Goal: Information Seeking & Learning: Check status

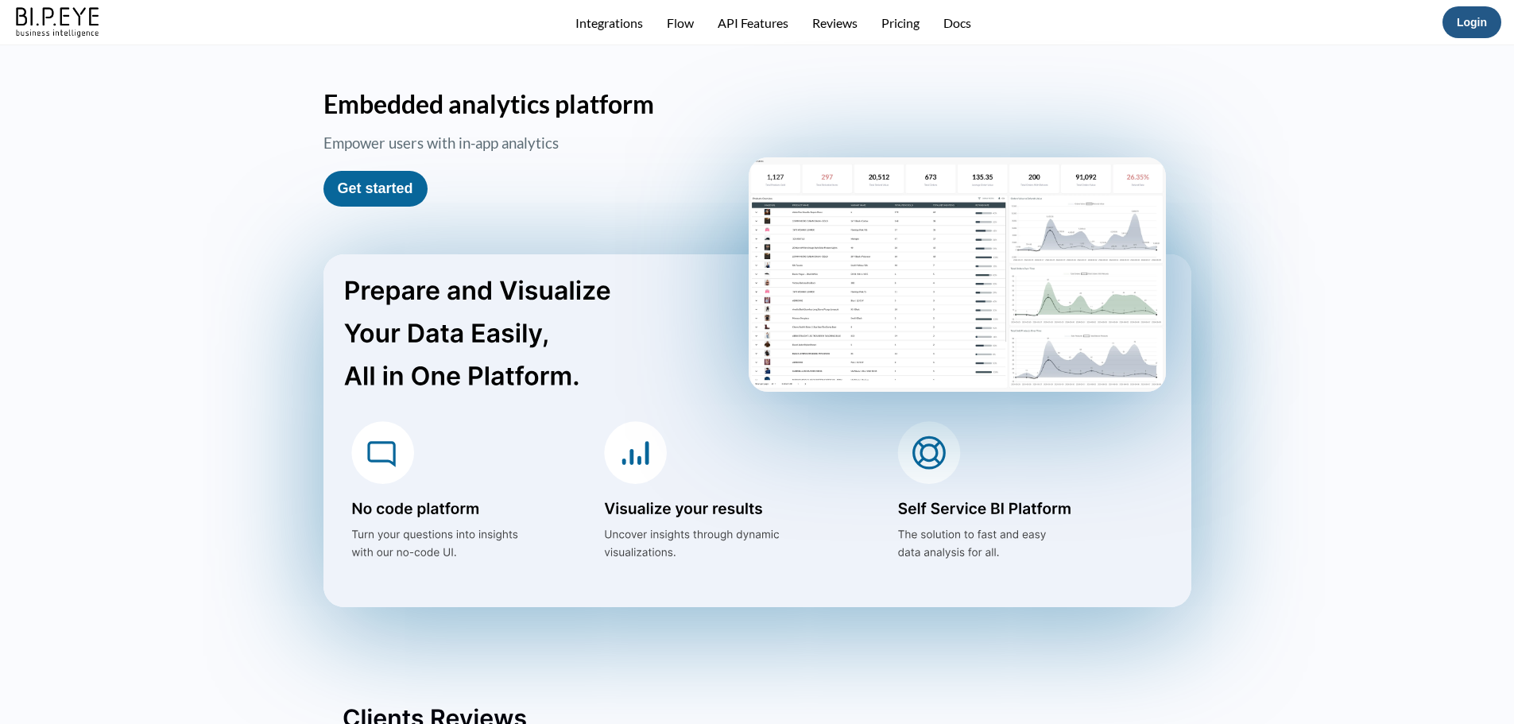
click at [1471, 25] on link "Login" at bounding box center [1472, 22] width 30 height 13
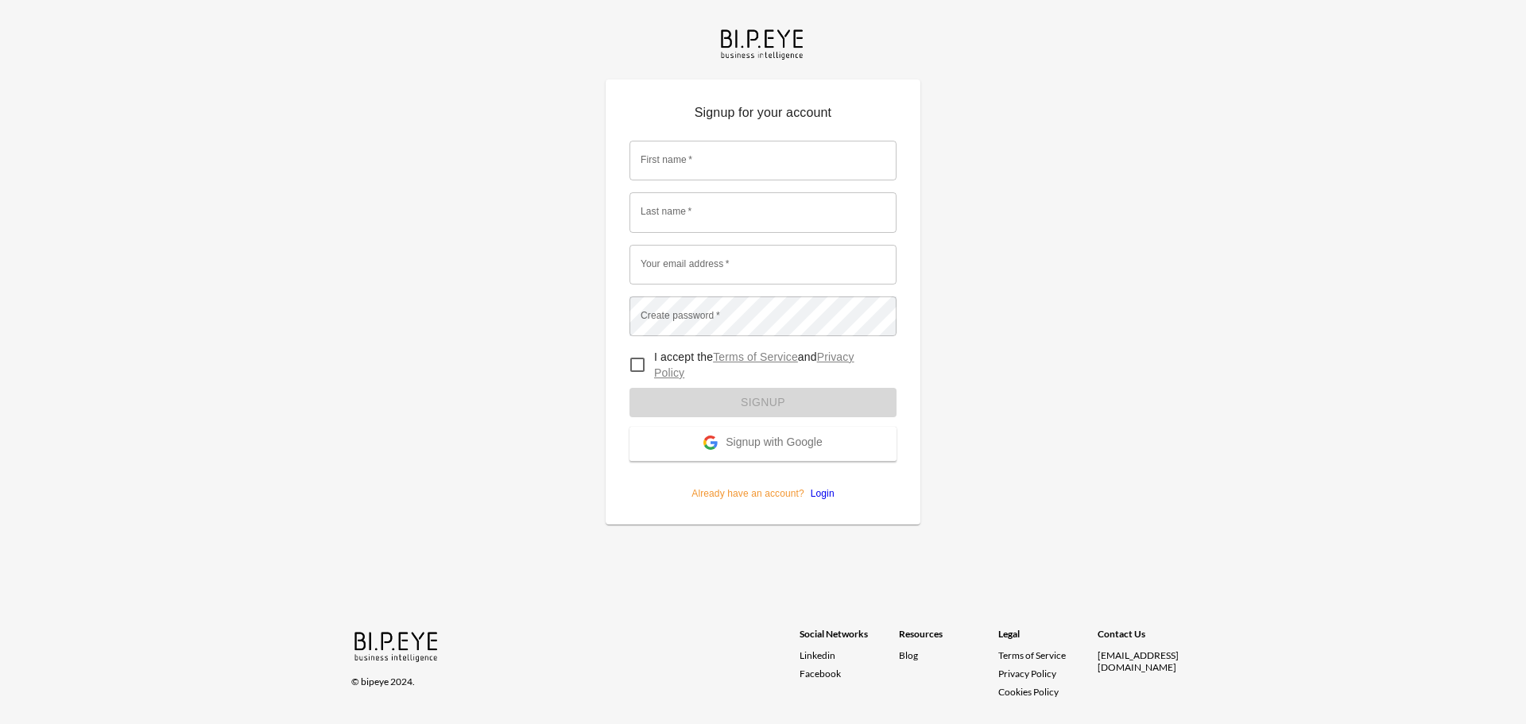
click at [828, 491] on link "Login" at bounding box center [819, 493] width 30 height 11
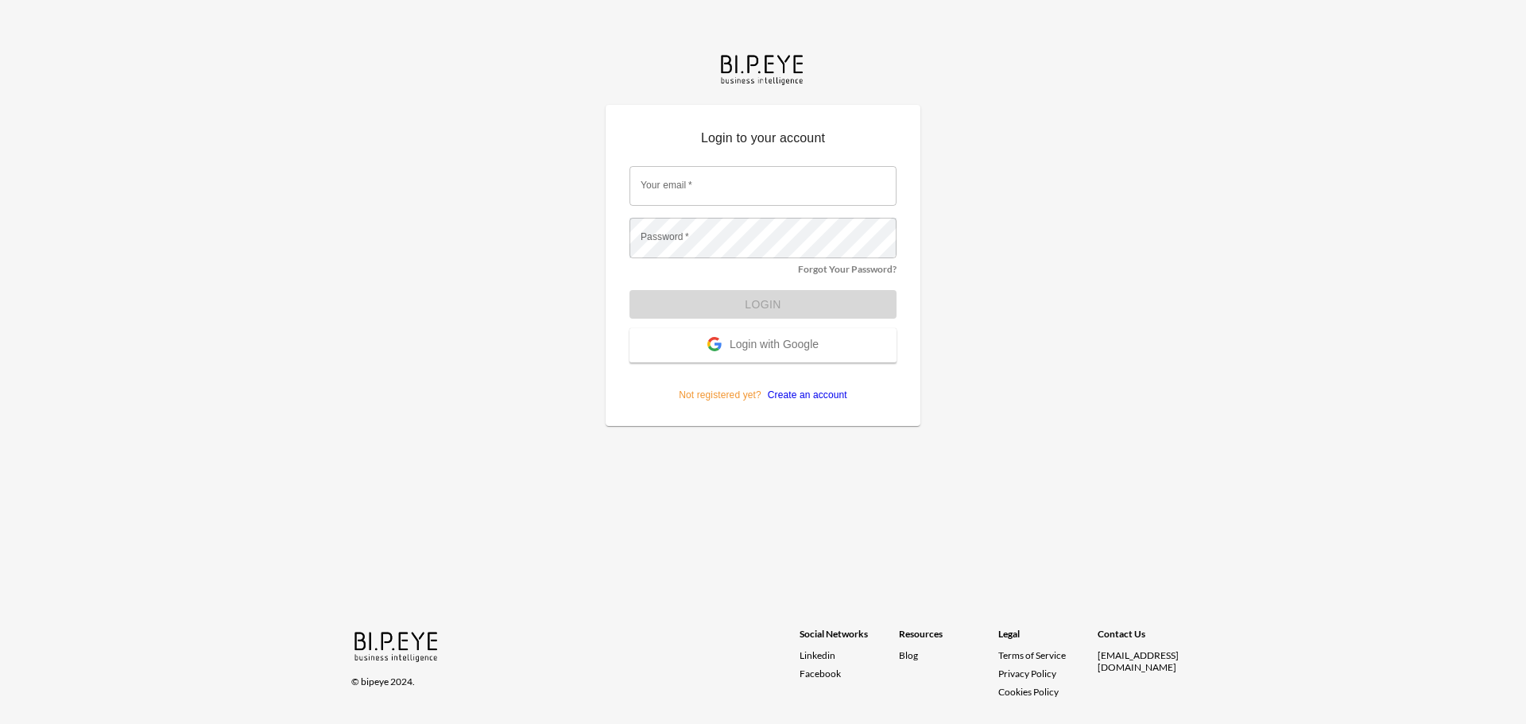
click at [719, 187] on input "Your email   *" at bounding box center [763, 186] width 267 height 40
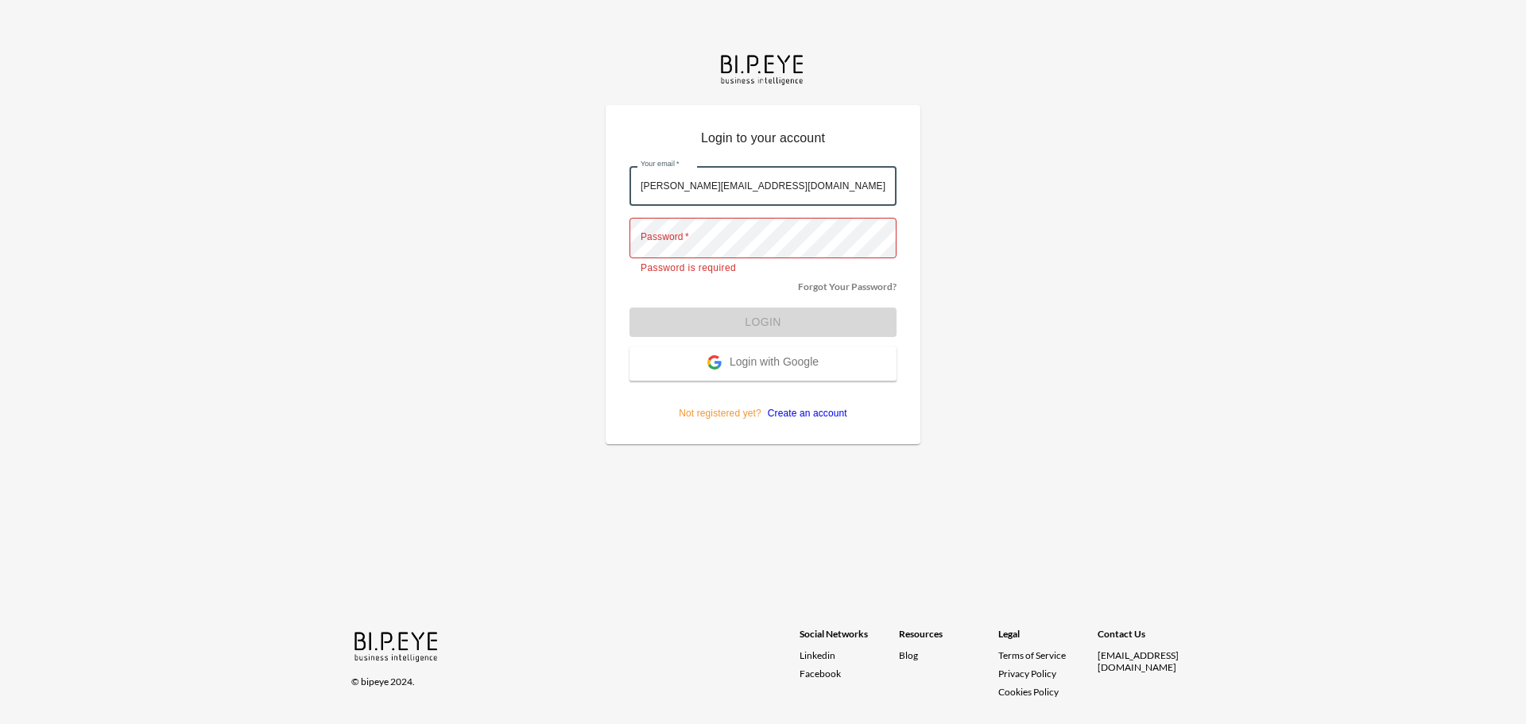
click at [742, 184] on input "ArielS@IBI.co.il" at bounding box center [763, 186] width 267 height 40
type input "ariels@ibi.co.il"
click at [738, 191] on input "ariels@ibi.co.il" at bounding box center [763, 186] width 267 height 40
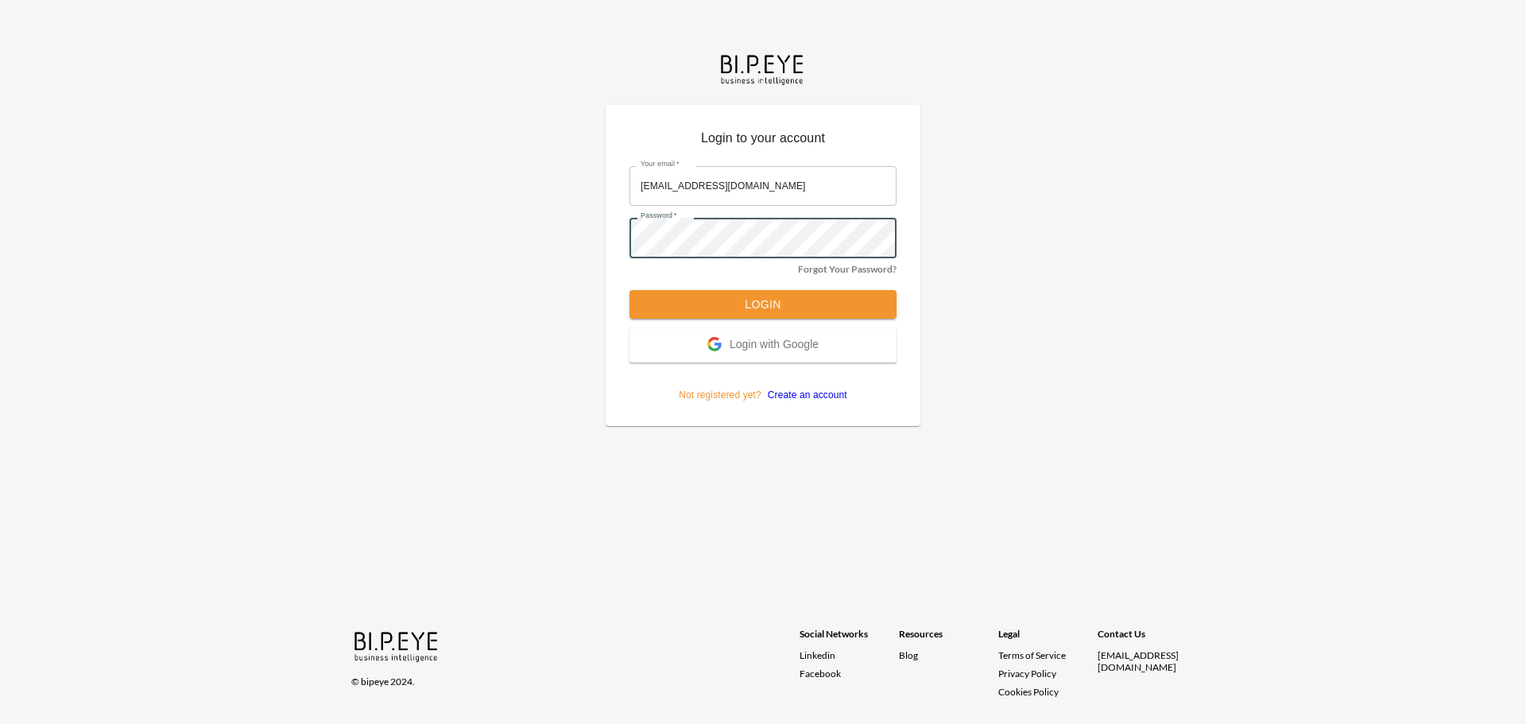
click at [746, 305] on button "Login" at bounding box center [763, 304] width 267 height 29
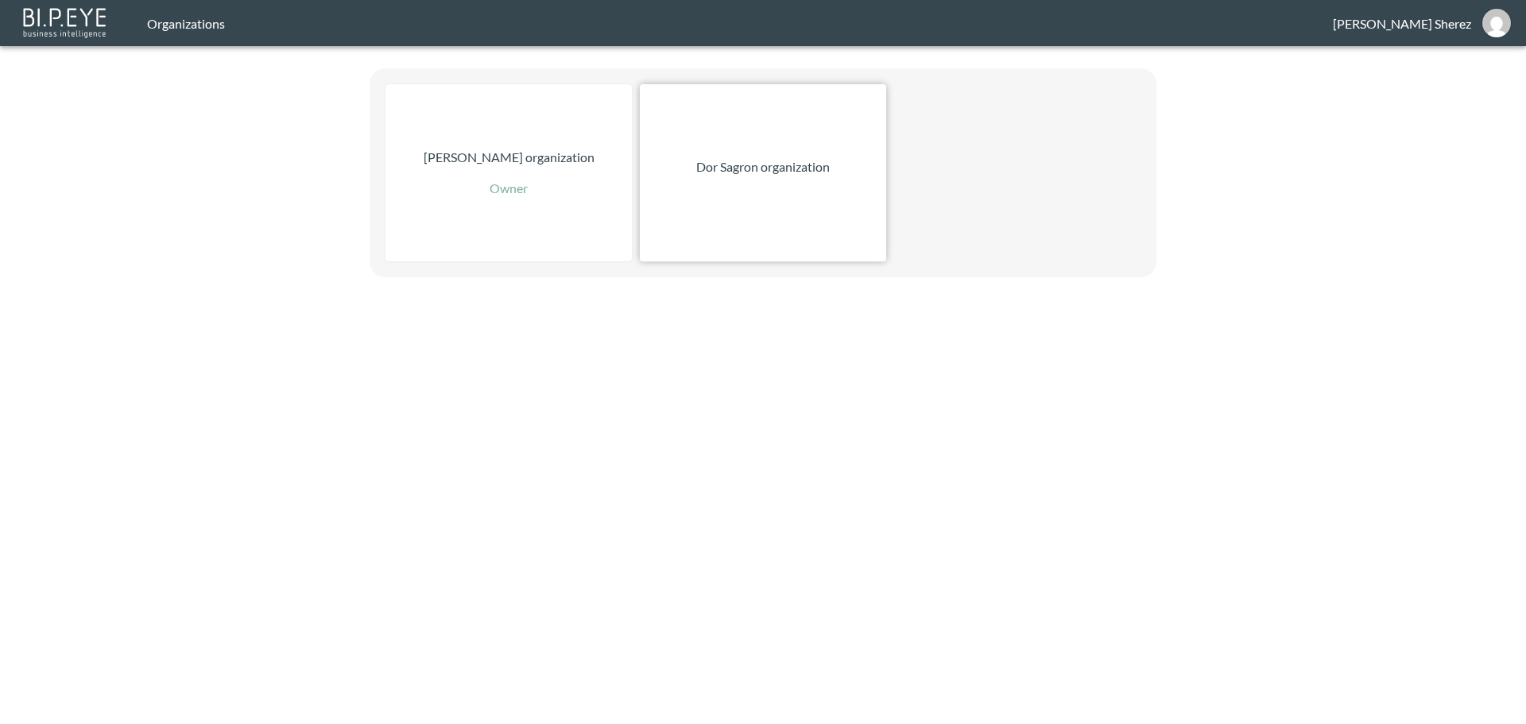
click at [793, 200] on div "Dor Sagron organization" at bounding box center [763, 172] width 246 height 177
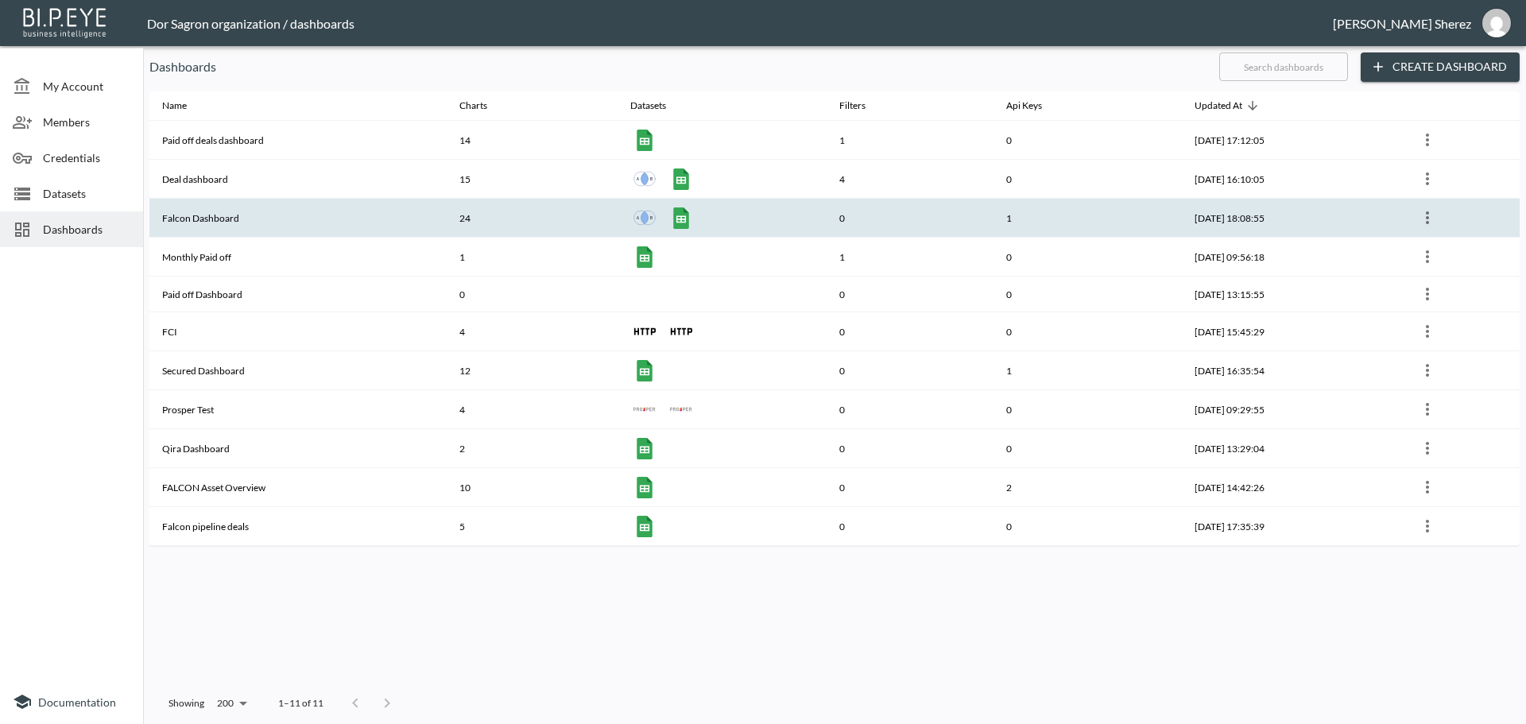
click at [208, 214] on th "Falcon Dashboard" at bounding box center [297, 218] width 297 height 39
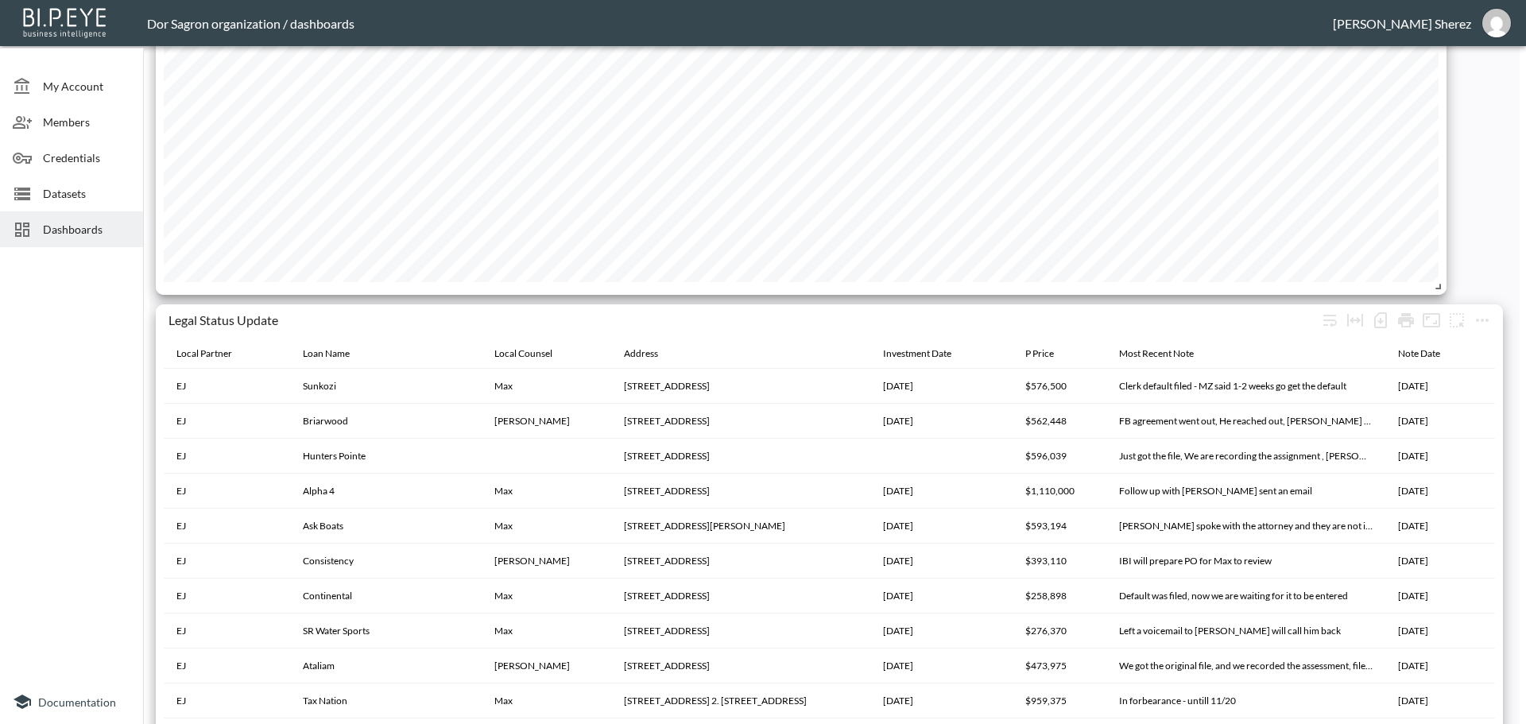
scroll to position [3383, 0]
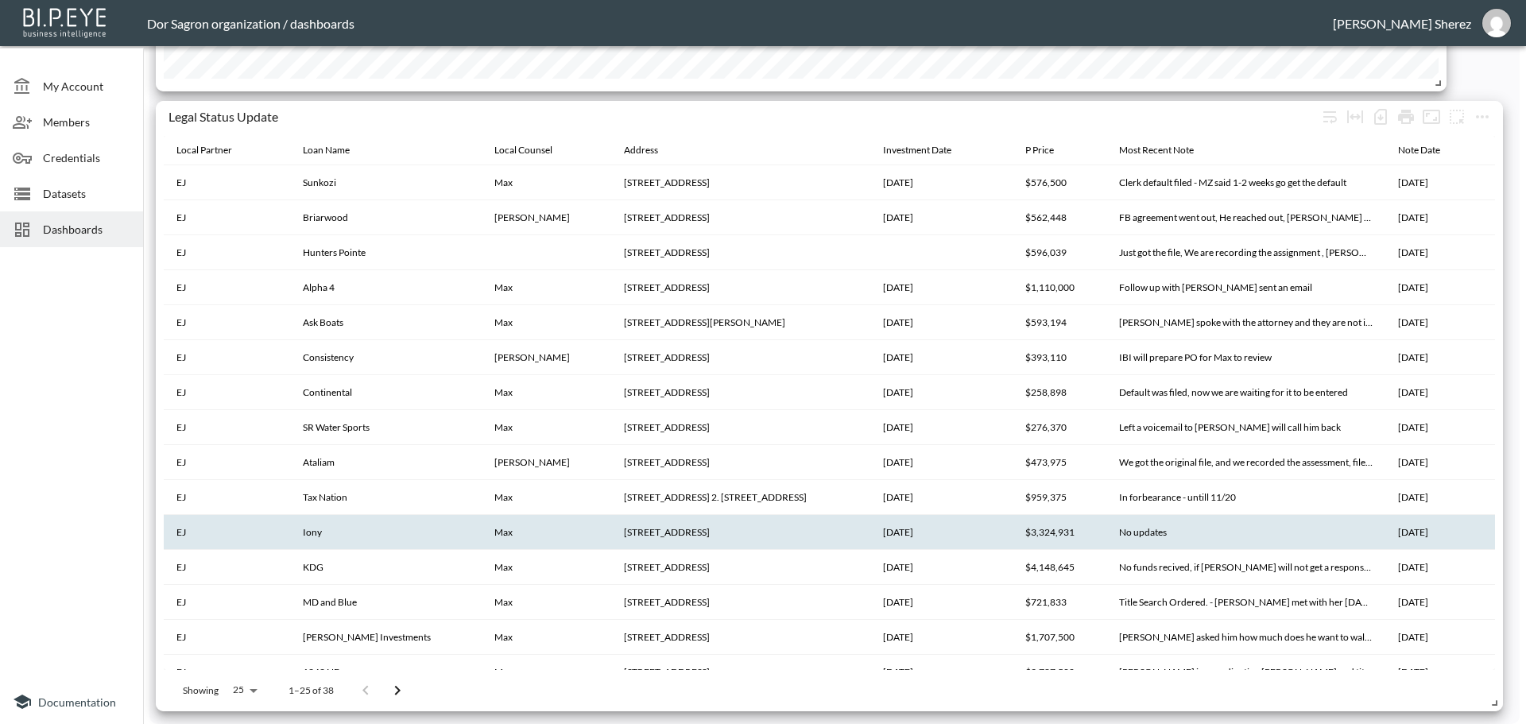
click at [298, 539] on th "Iony" at bounding box center [385, 532] width 191 height 35
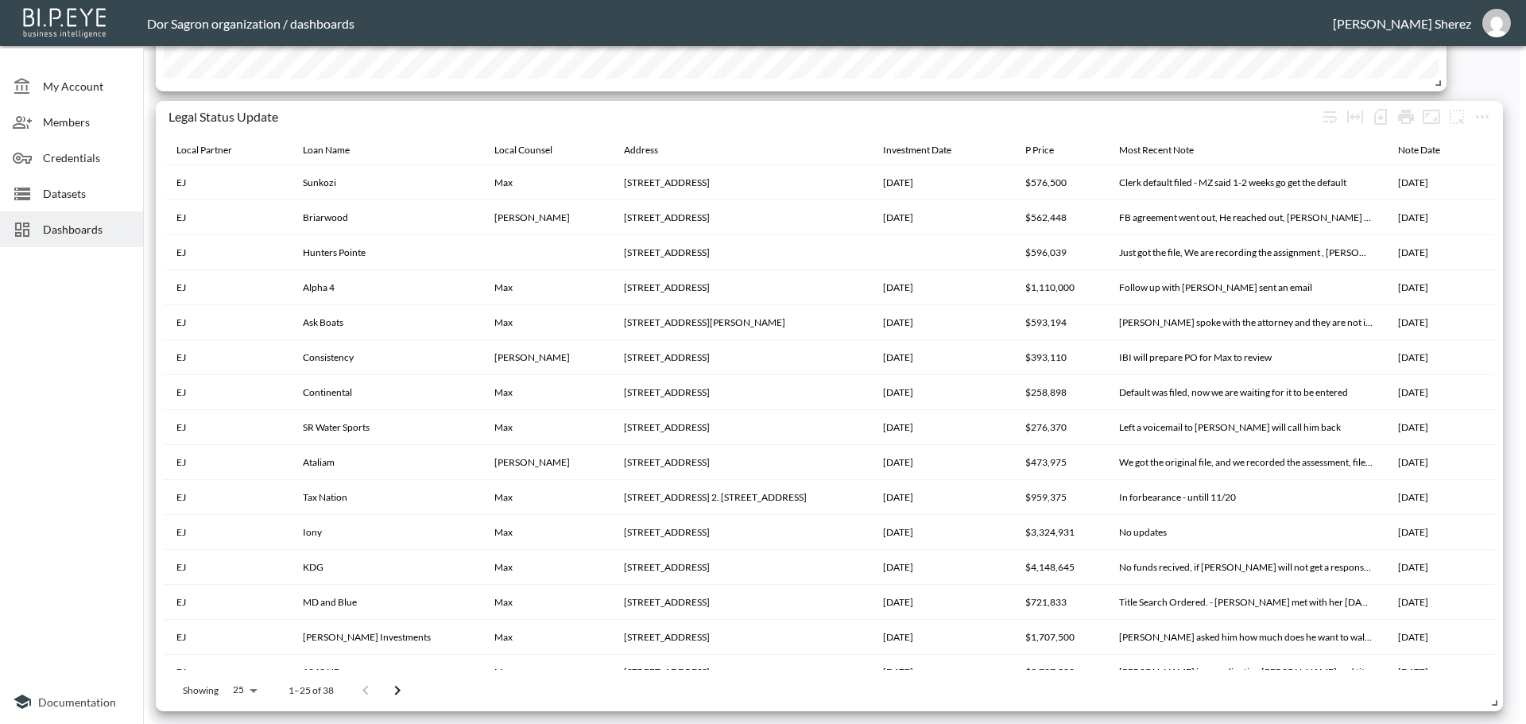
click at [236, 694] on body "BI.P.EYE, Interactive Analytics Dashboards - app Dor Sagron organization / dash…" at bounding box center [763, 362] width 1526 height 724
click at [246, 598] on li "100" at bounding box center [243, 605] width 54 height 29
type input "100"
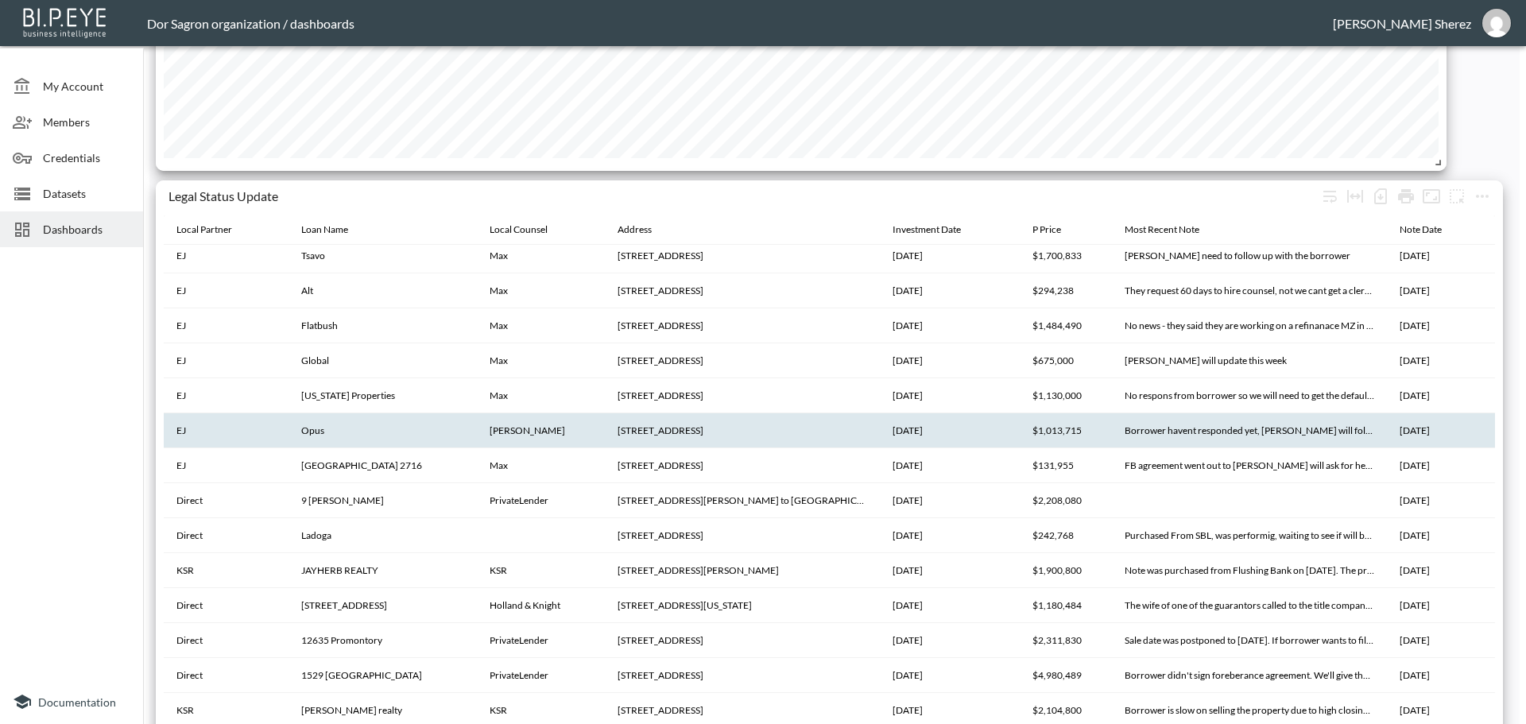
scroll to position [130, 0]
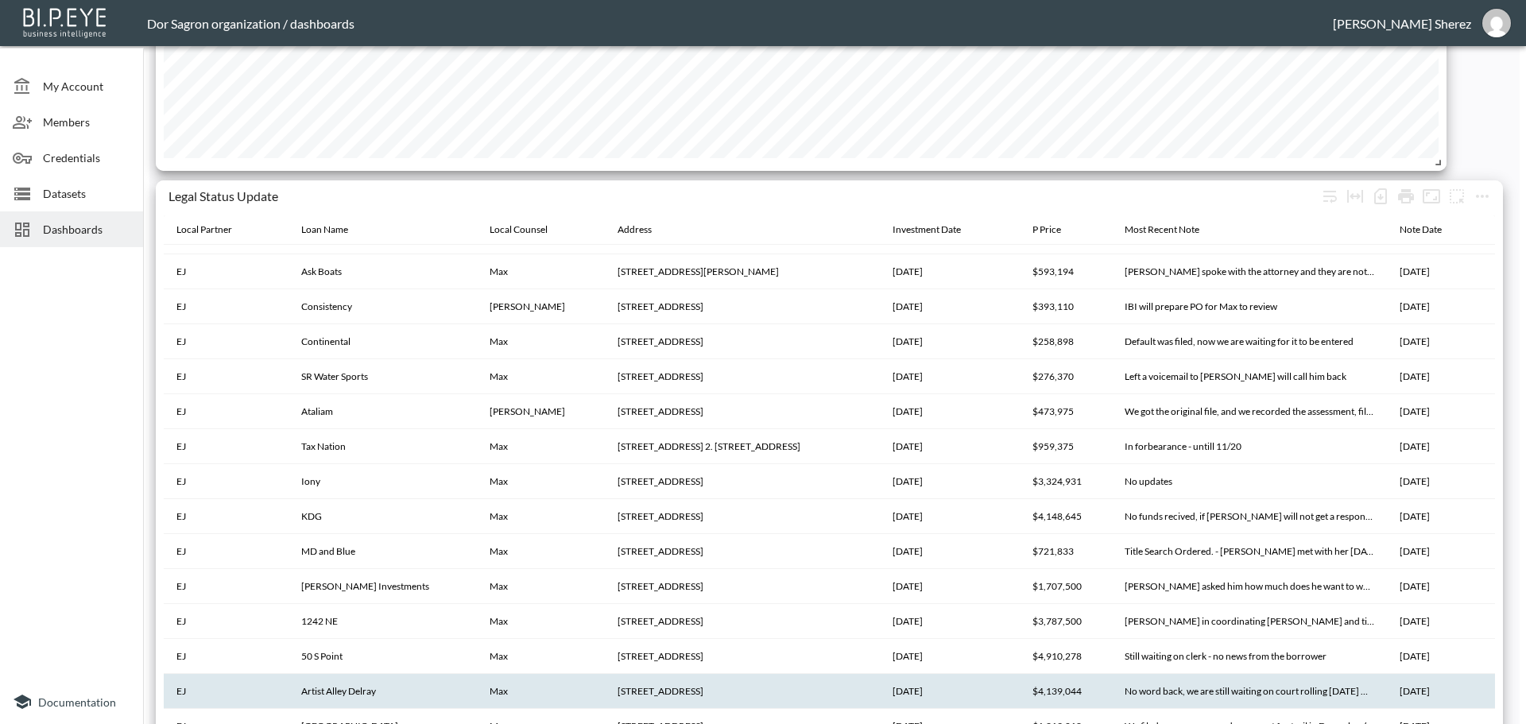
click at [386, 687] on th "Artist Alley Delray" at bounding box center [383, 691] width 188 height 35
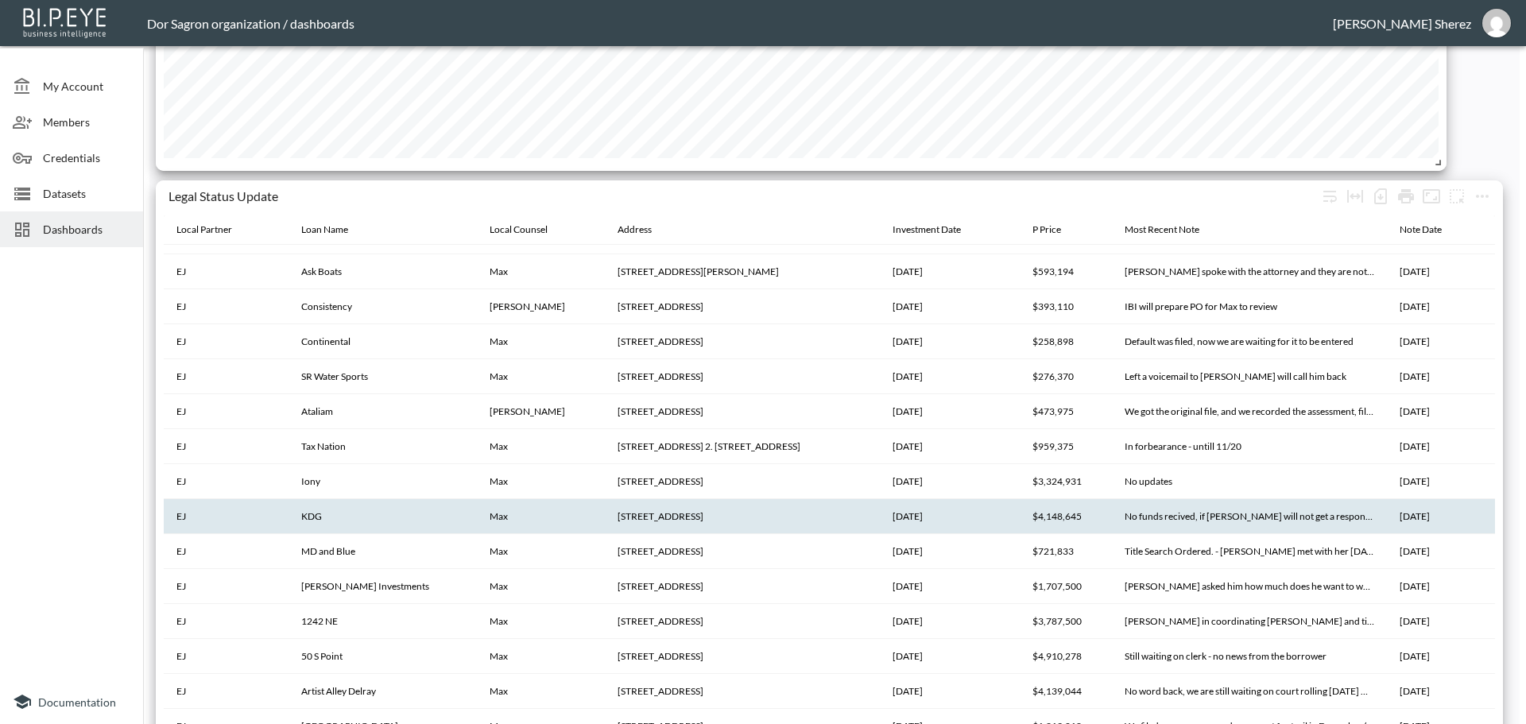
scroll to position [3312, 0]
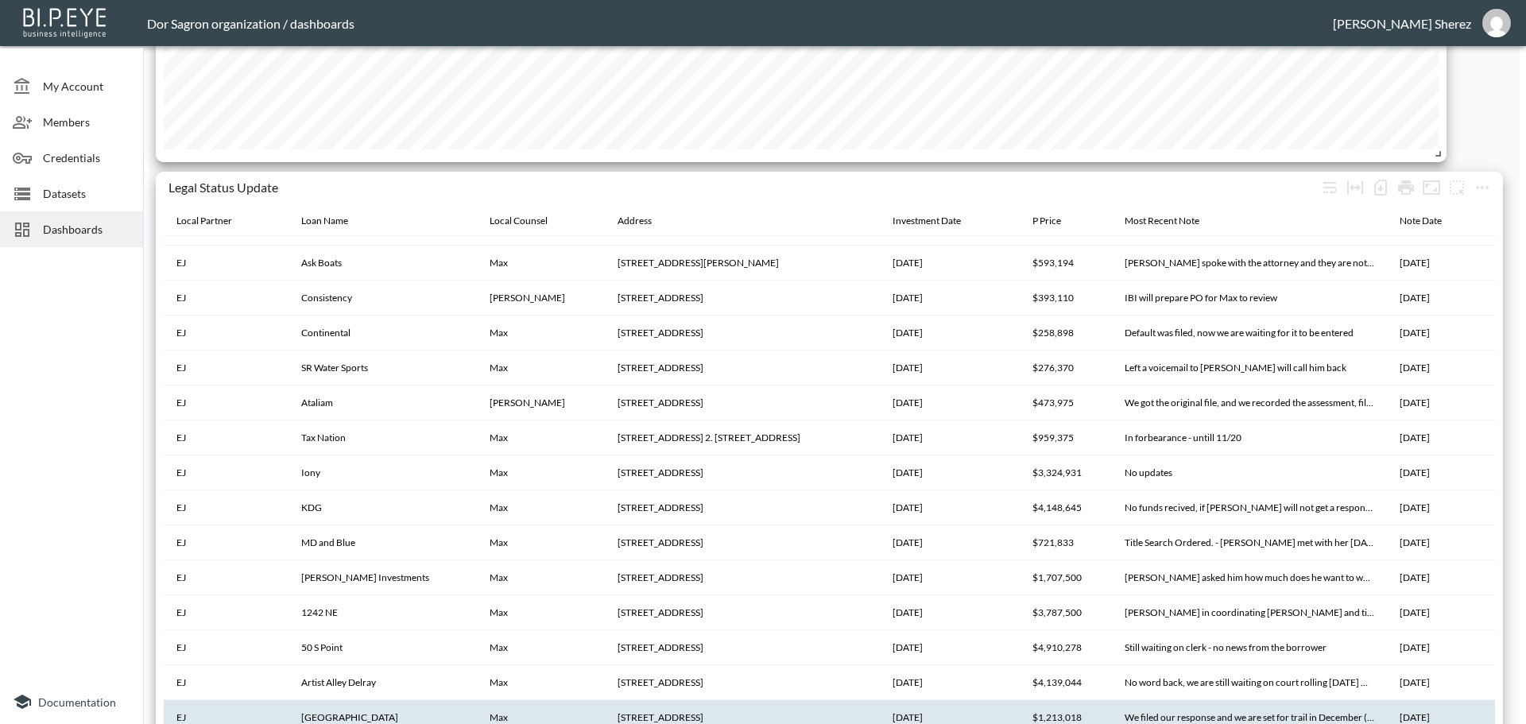
click at [644, 719] on th "2701 SW San Antonio Dr, Palm City, FL 34990" at bounding box center [742, 717] width 275 height 35
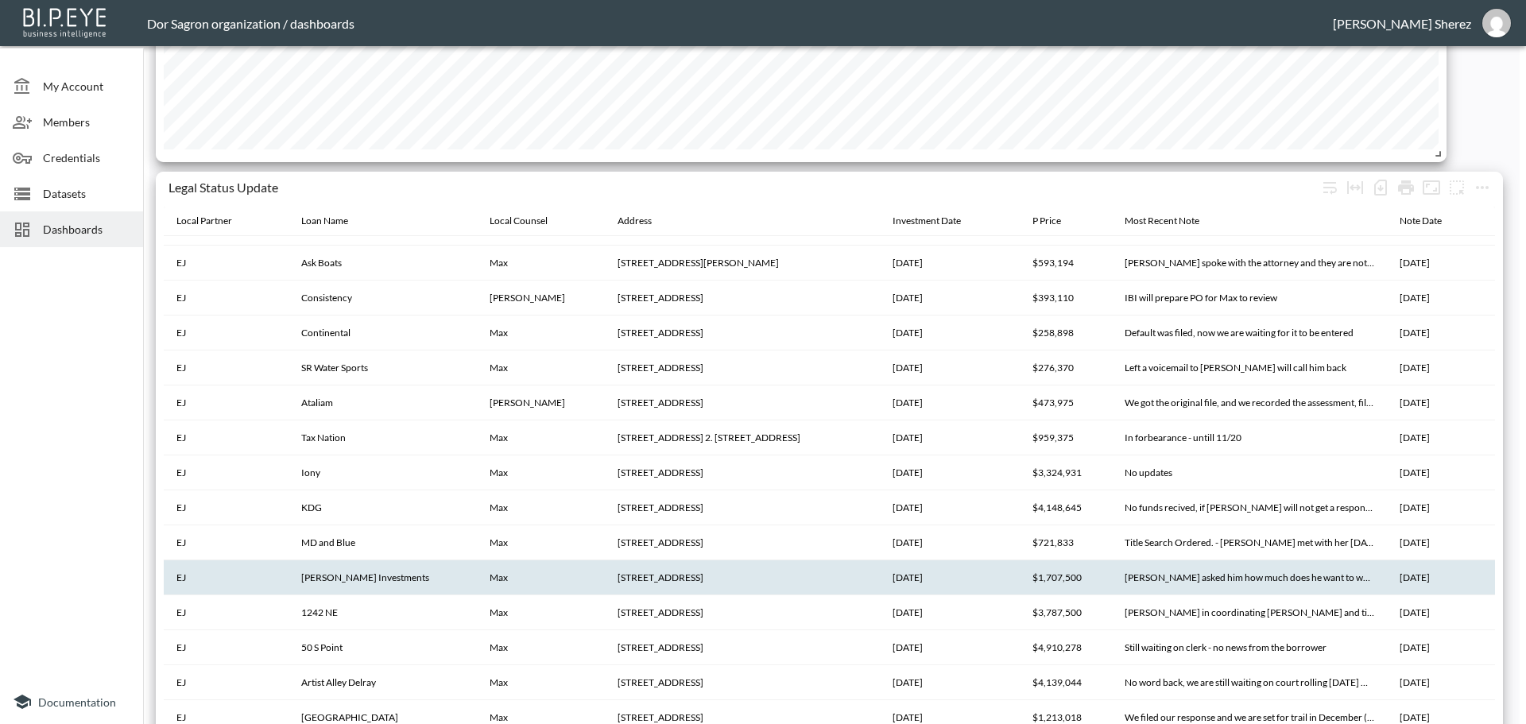
scroll to position [480, 0]
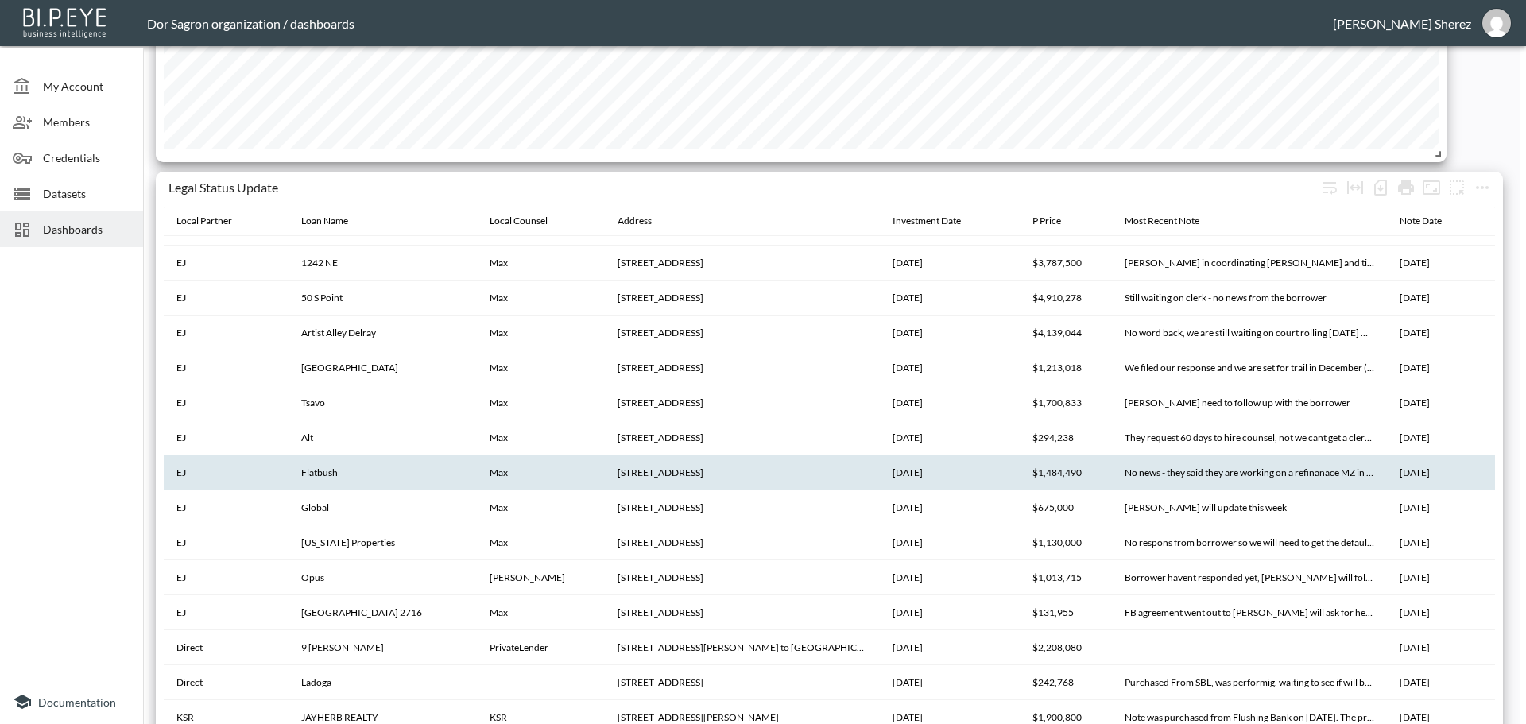
click at [687, 479] on th "731 Flatbush Ave, Brooklyn, NY 11226" at bounding box center [742, 472] width 275 height 35
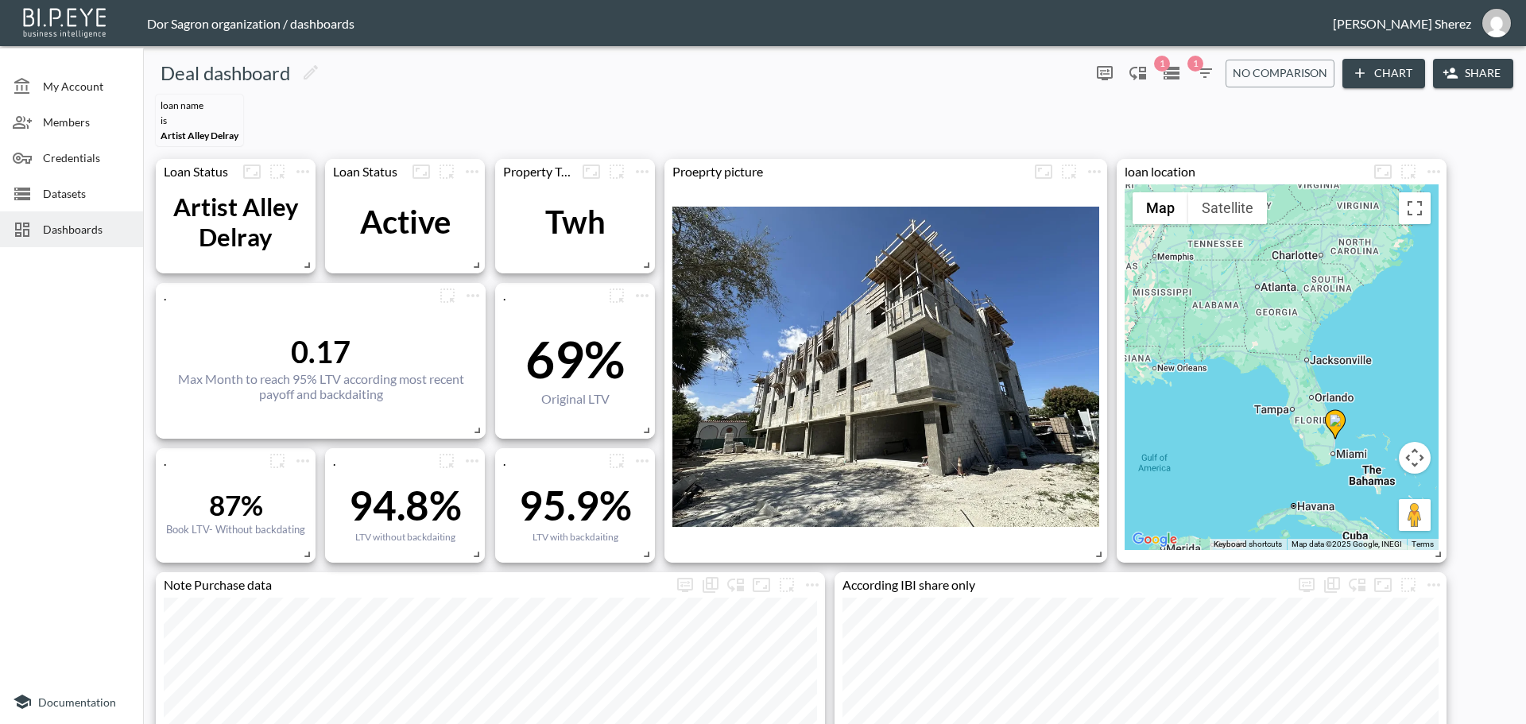
drag, startPoint x: 900, startPoint y: 398, endPoint x: 817, endPoint y: 56, distance: 351.7
click at [831, 310] on div at bounding box center [885, 367] width 427 height 366
drag, startPoint x: 831, startPoint y: 310, endPoint x: 748, endPoint y: 399, distance: 121.5
click at [748, 399] on div at bounding box center [885, 367] width 427 height 366
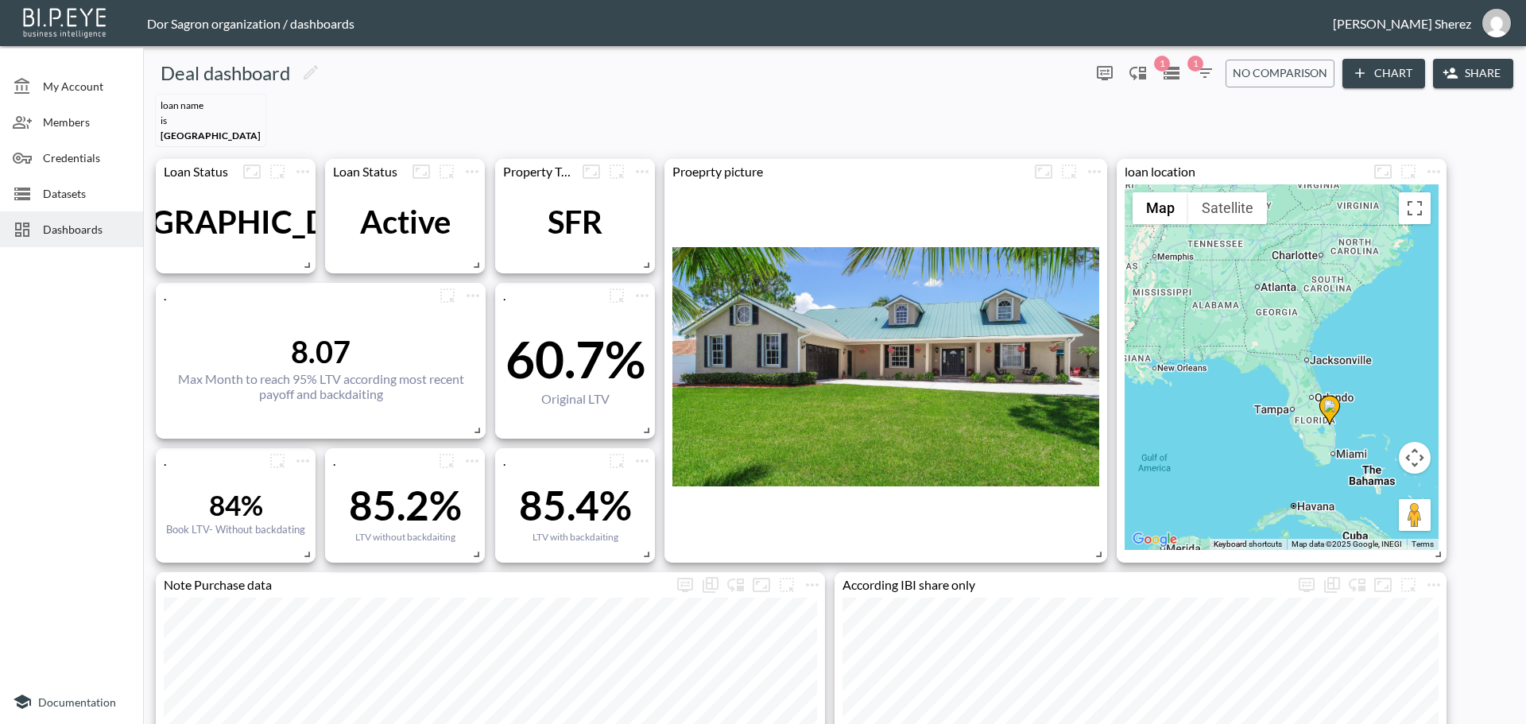
click at [910, 365] on div at bounding box center [885, 367] width 427 height 366
drag, startPoint x: 910, startPoint y: 366, endPoint x: 846, endPoint y: 402, distance: 74.0
click at [846, 402] on div at bounding box center [885, 367] width 427 height 366
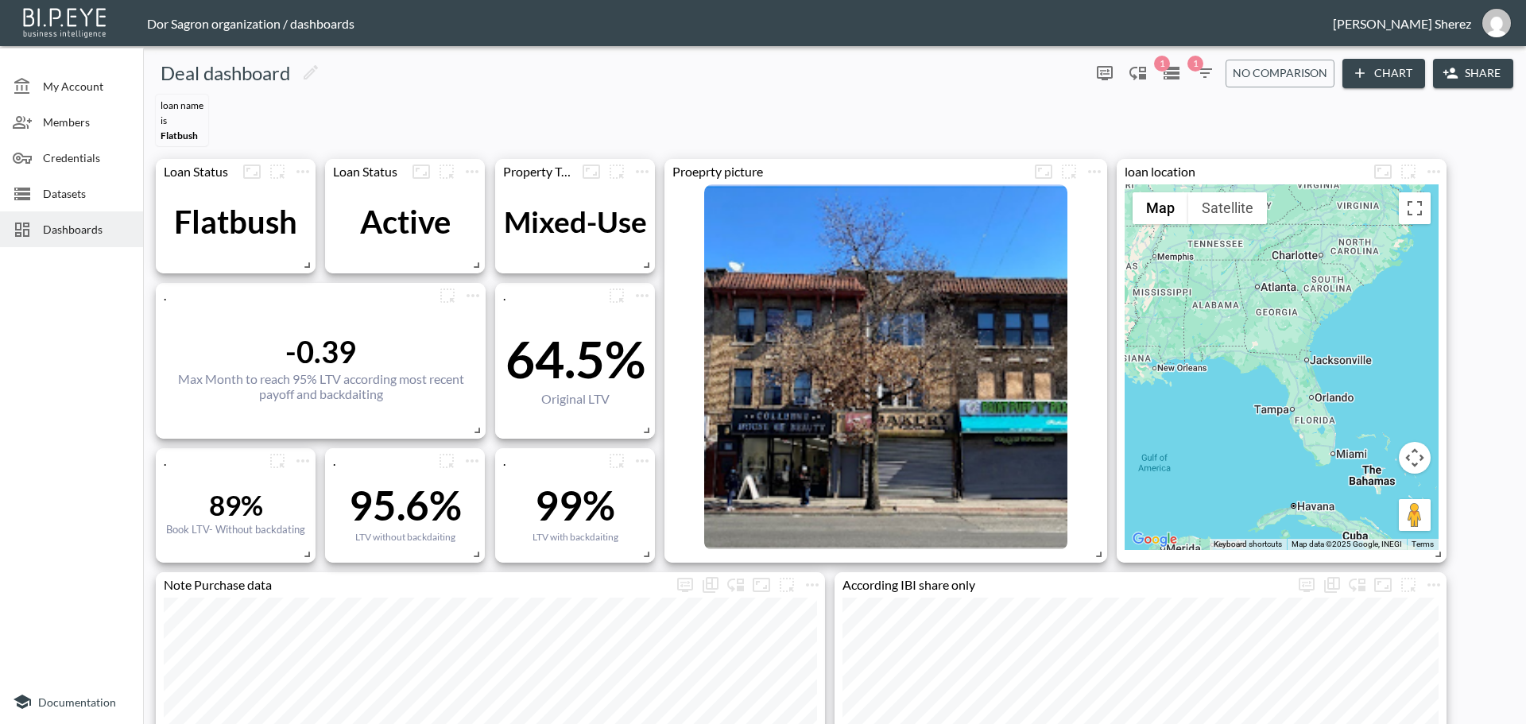
click at [960, 402] on div at bounding box center [885, 367] width 427 height 366
drag, startPoint x: 939, startPoint y: 405, endPoint x: 881, endPoint y: 305, distance: 115.8
click at [881, 305] on div at bounding box center [885, 367] width 427 height 366
click at [777, 114] on div "Loan Name IS Flatbush" at bounding box center [834, 120] width 1370 height 64
